Goal: Transaction & Acquisition: Purchase product/service

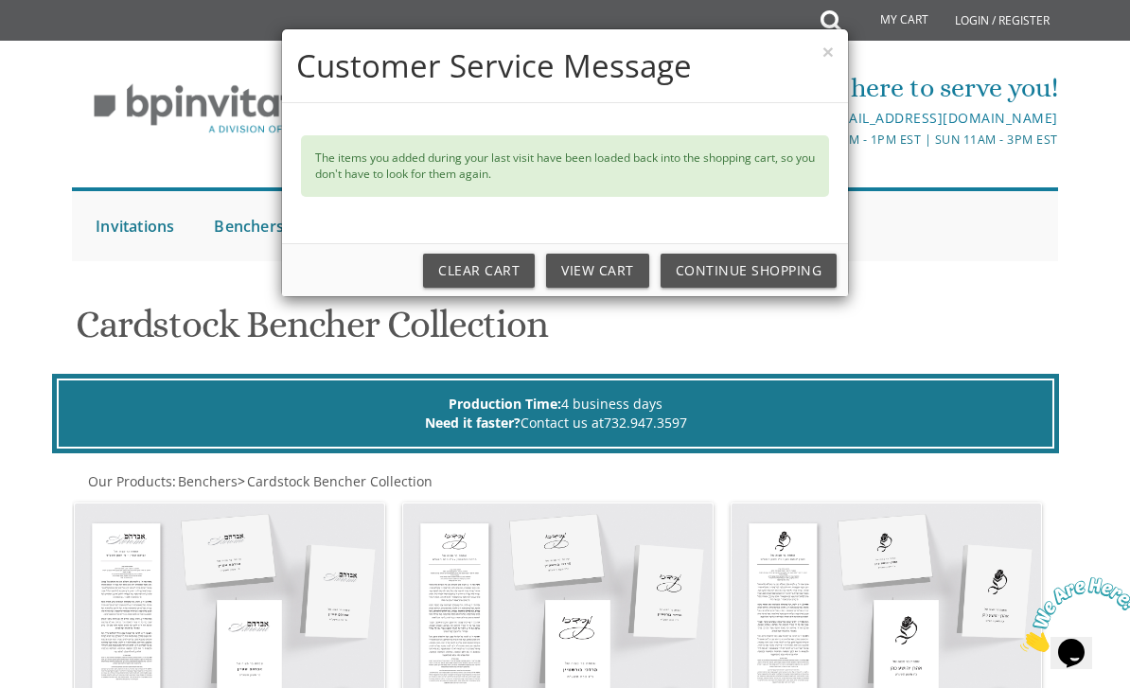
click at [832, 42] on button "×" at bounding box center [827, 52] width 11 height 20
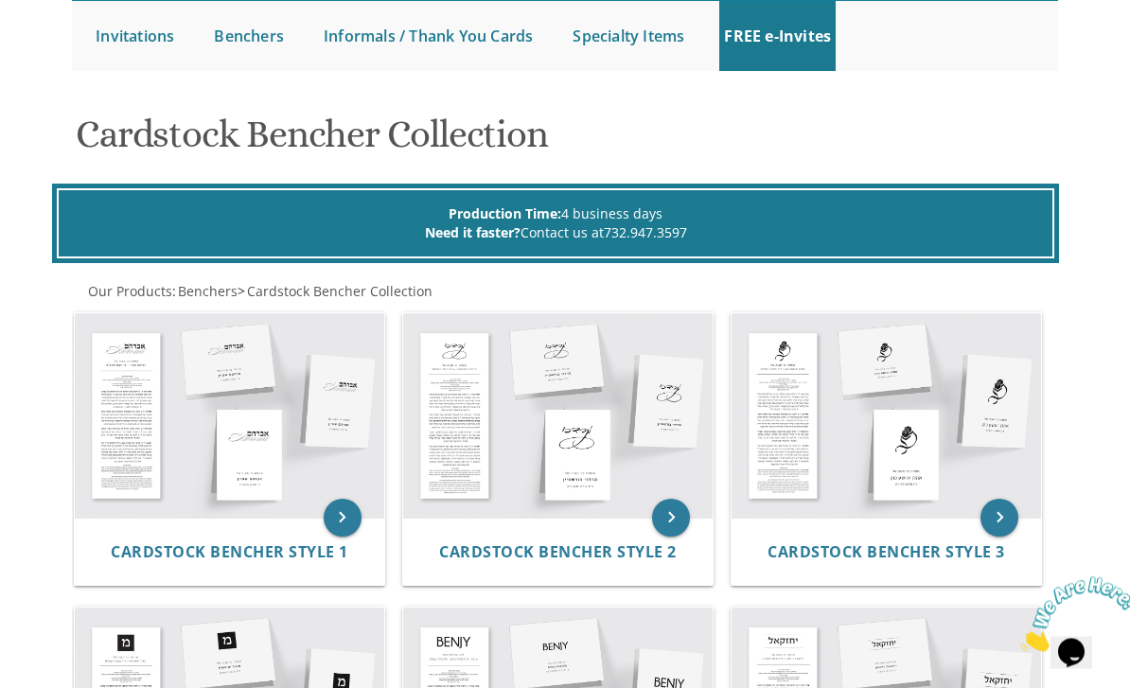
scroll to position [197, 0]
click at [574, 445] on img at bounding box center [557, 414] width 309 height 203
click at [588, 541] on span "Cardstock Bencher Style 2" at bounding box center [558, 551] width 238 height 21
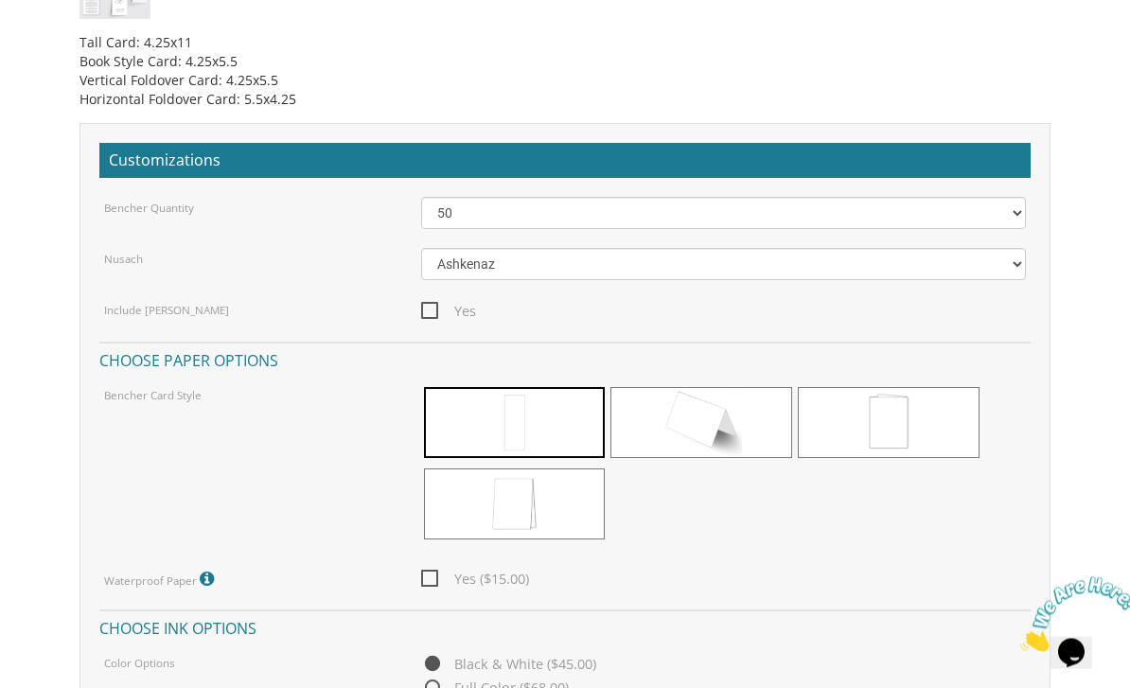
scroll to position [1337, 0]
click at [203, 573] on icon at bounding box center [209, 579] width 19 height 17
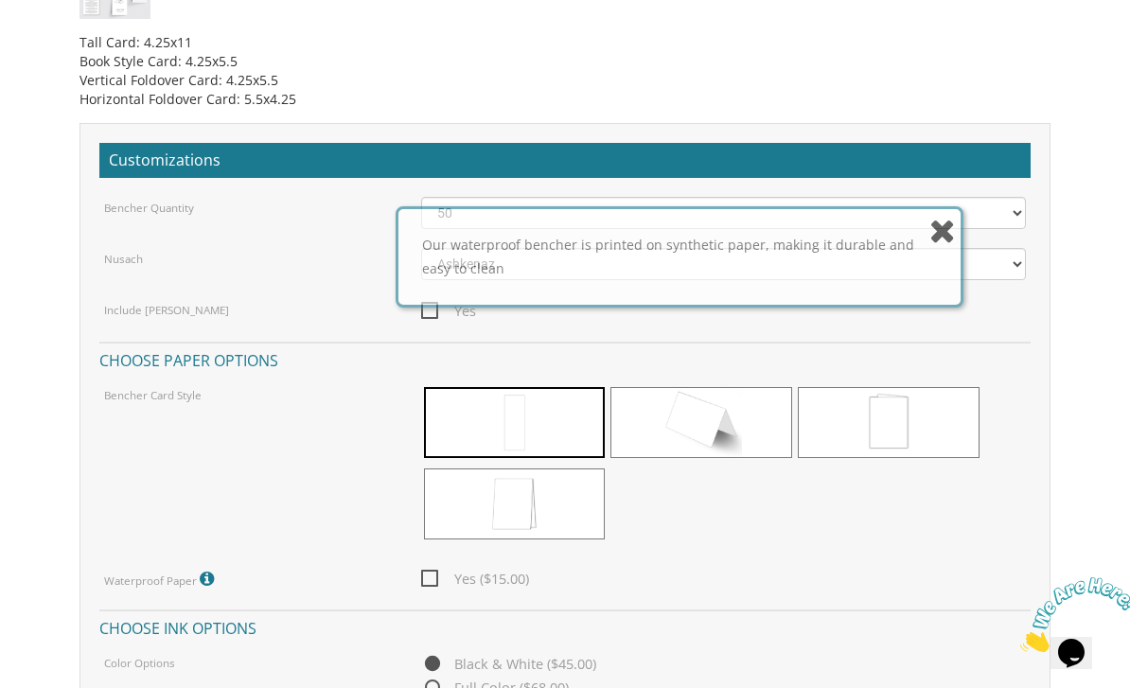
click at [200, 572] on icon at bounding box center [209, 579] width 19 height 17
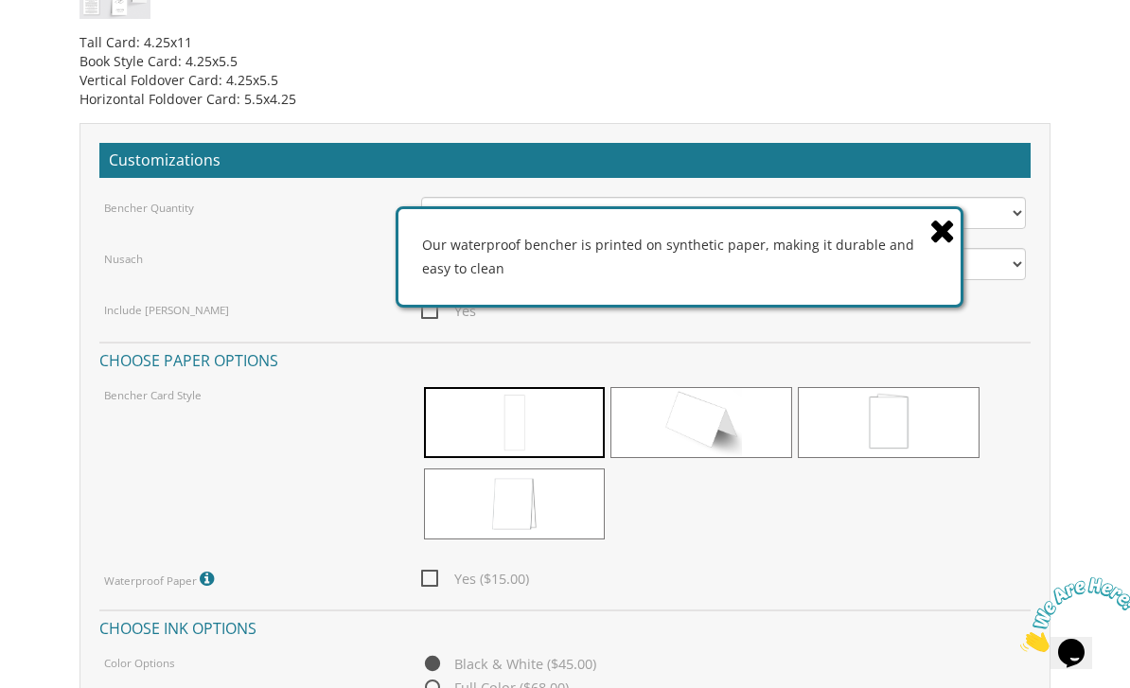
click at [197, 574] on label "Waterproof Paper Our waterproof bencher is printed on synthetic paper, making i…" at bounding box center [161, 579] width 115 height 25
click at [196, 569] on label "Waterproof Paper Our waterproof bencher is printed on synthetic paper, making i…" at bounding box center [161, 579] width 115 height 25
click at [214, 582] on icon at bounding box center [209, 579] width 19 height 17
click at [206, 572] on icon at bounding box center [209, 579] width 19 height 17
click at [208, 573] on icon at bounding box center [209, 579] width 19 height 17
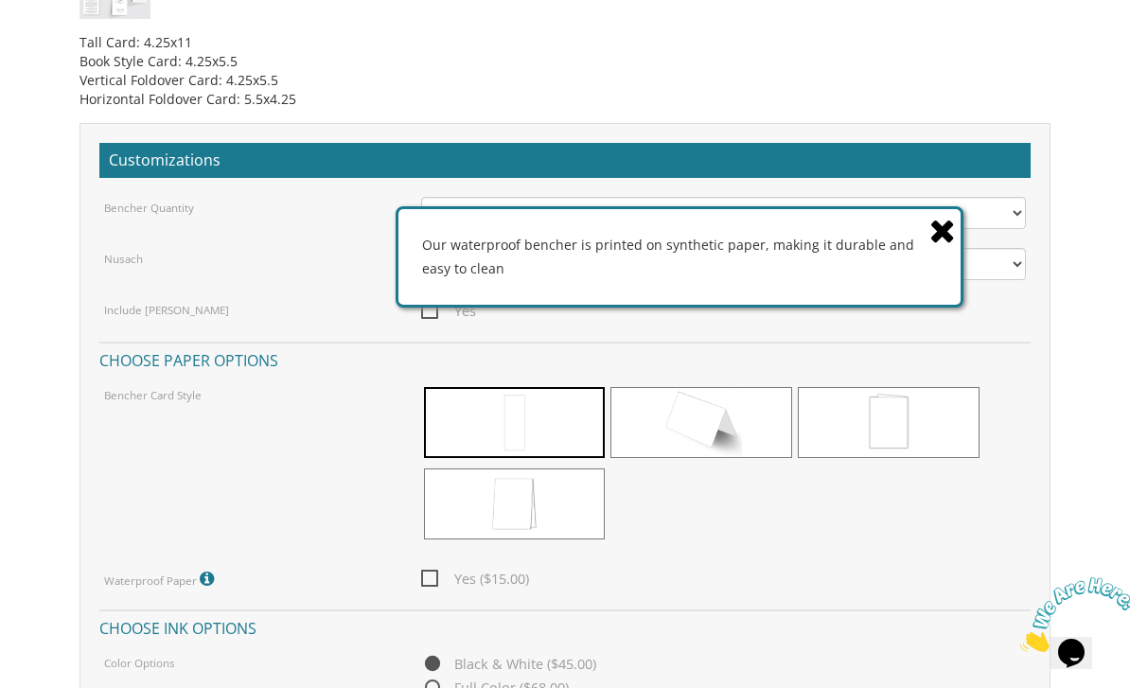
scroll to position [1385, 0]
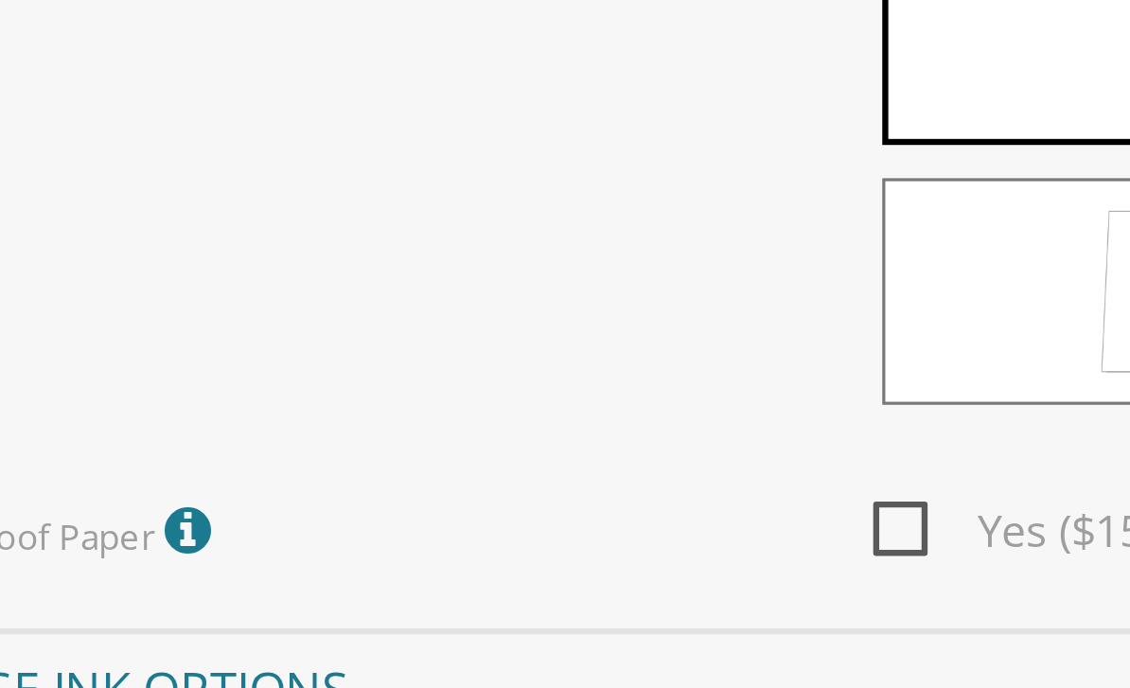
click at [200, 523] on icon at bounding box center [209, 531] width 19 height 17
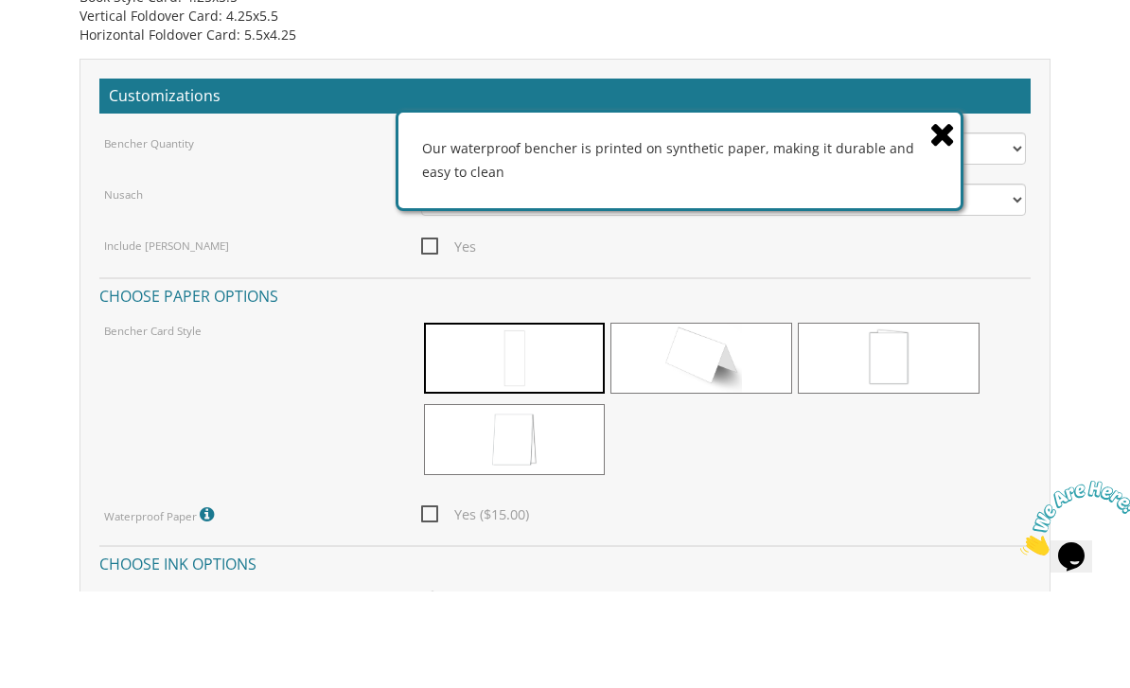
click at [690, 435] on div at bounding box center [724, 498] width 606 height 164
click at [320, 424] on div "Bencher Card Style" at bounding box center [565, 498] width 951 height 164
click at [959, 226] on div "Our waterproof bencher is printed on synthetic paper, making it durable and eas…" at bounding box center [680, 256] width 568 height 100
click at [949, 331] on div "Yes" at bounding box center [724, 343] width 634 height 24
click at [953, 331] on div "Yes" at bounding box center [724, 343] width 634 height 24
